Goal: Information Seeking & Learning: Learn about a topic

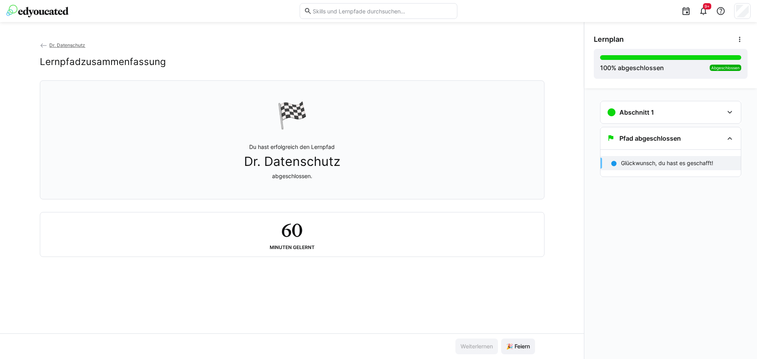
click at [46, 10] on img at bounding box center [37, 11] width 62 height 13
click at [47, 11] on img at bounding box center [37, 11] width 62 height 13
click at [19, 11] on img at bounding box center [37, 11] width 62 height 13
click at [48, 47] on link "Dr. Datenschutz" at bounding box center [63, 45] width 46 height 6
click at [52, 8] on img at bounding box center [37, 11] width 62 height 13
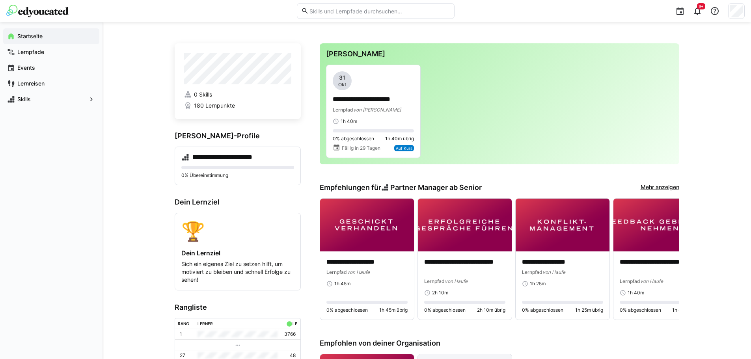
drag, startPoint x: 730, startPoint y: 0, endPoint x: 594, endPoint y: 8, distance: 135.9
click at [584, 8] on div "9+" at bounding box center [602, 11] width 285 height 22
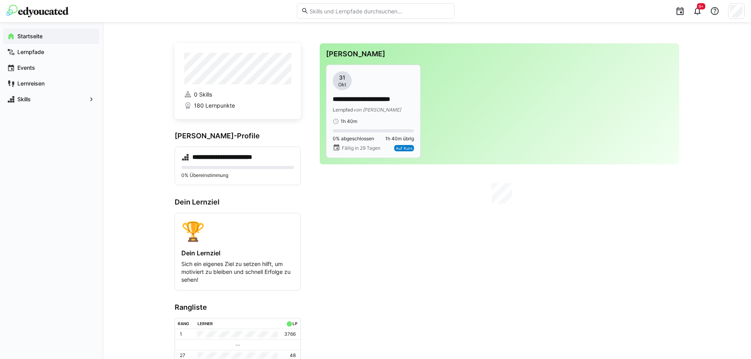
click at [368, 111] on span "von [PERSON_NAME]" at bounding box center [377, 110] width 48 height 6
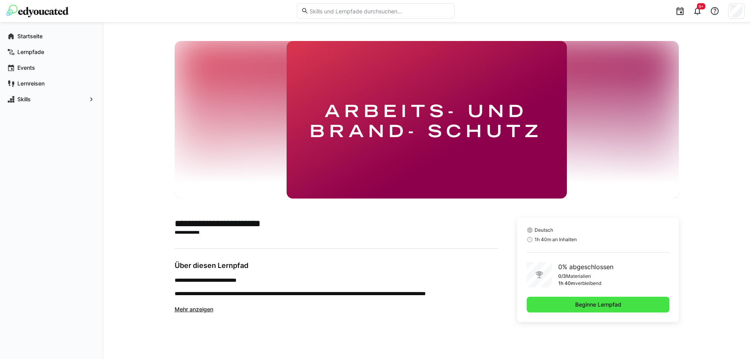
click at [604, 303] on span "Beginne Lernpfad" at bounding box center [598, 305] width 49 height 8
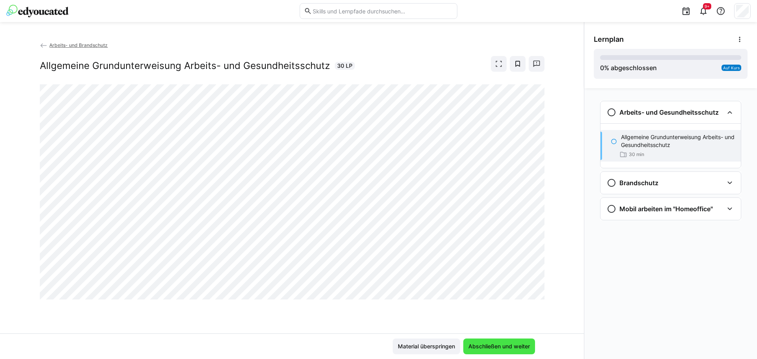
click at [510, 348] on span "Abschließen und weiter" at bounding box center [499, 347] width 64 height 8
click at [508, 347] on span "Abschließen und weiter" at bounding box center [499, 347] width 64 height 8
click at [508, 340] on span "Abschließen und weiter" at bounding box center [499, 347] width 72 height 16
click at [506, 348] on span "Abschließen und weiter" at bounding box center [499, 347] width 64 height 8
click at [504, 343] on span "Abschließen und weiter" at bounding box center [499, 347] width 64 height 8
